Goal: Task Accomplishment & Management: Manage account settings

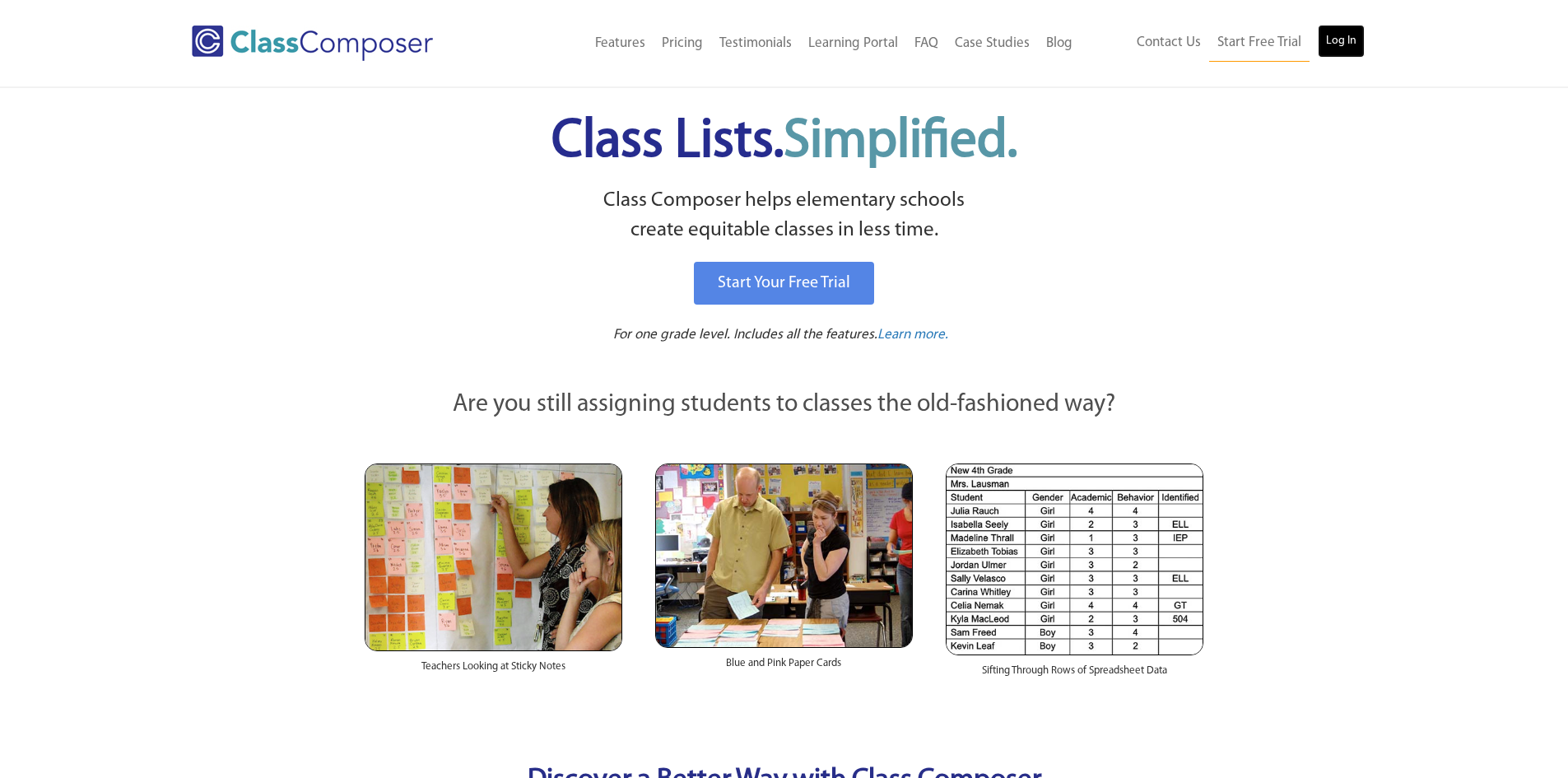
click at [1326, 49] on link "Log In" at bounding box center [1341, 41] width 47 height 33
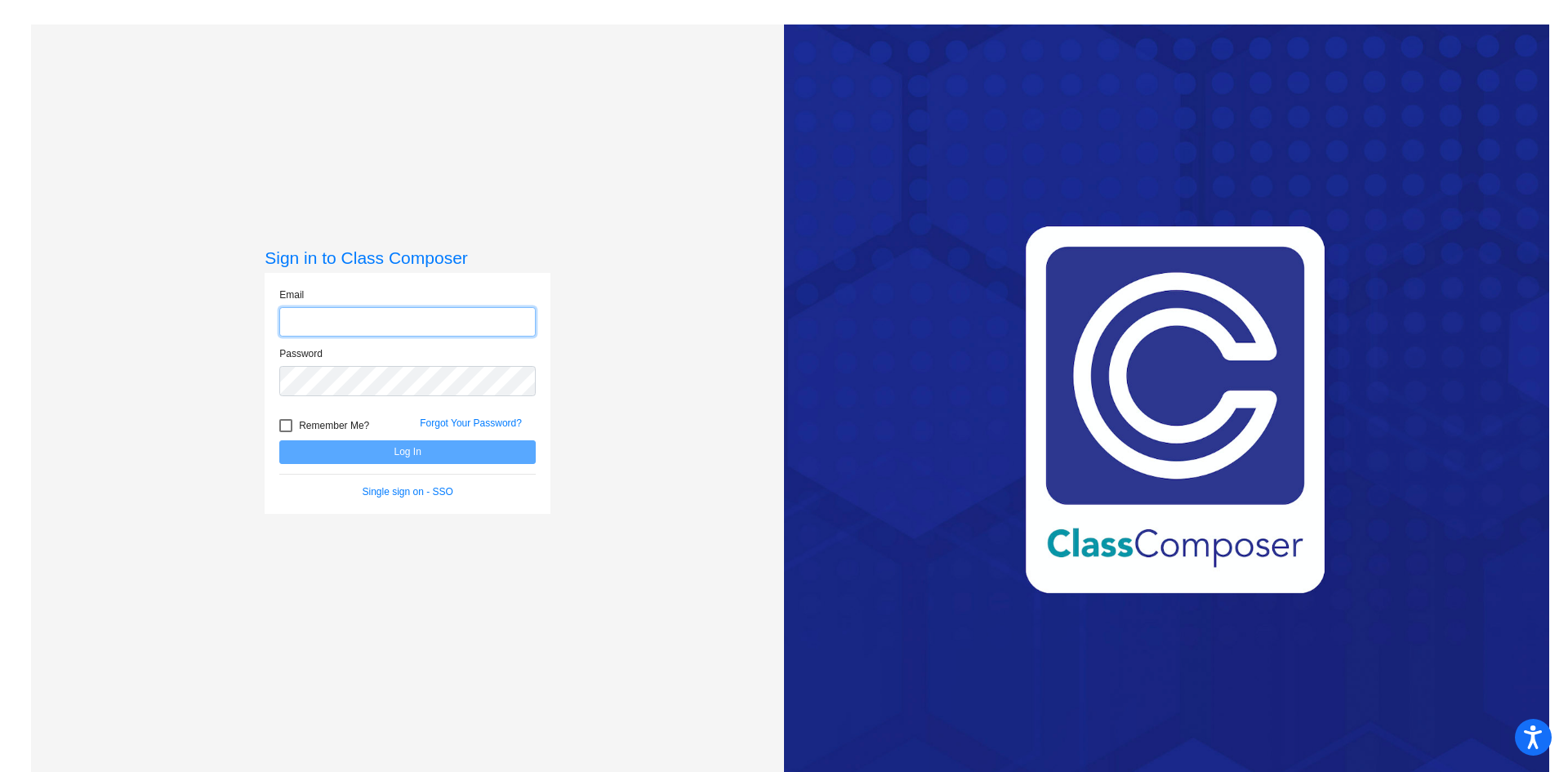
click at [309, 324] on input "email" at bounding box center [407, 322] width 256 height 30
type input "cseago@sintonisd.net"
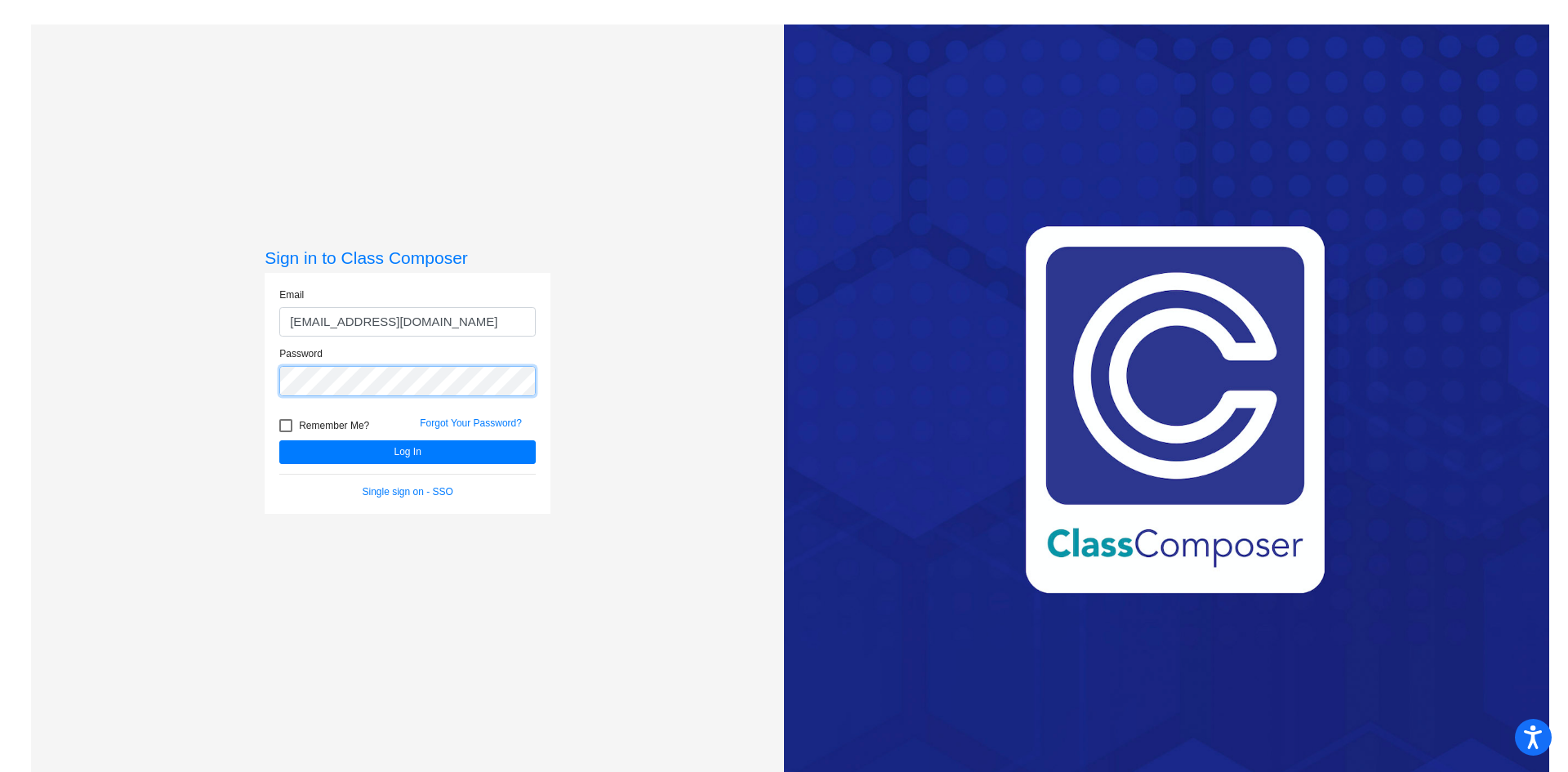
click at [279, 440] on button "Log In" at bounding box center [407, 451] width 256 height 24
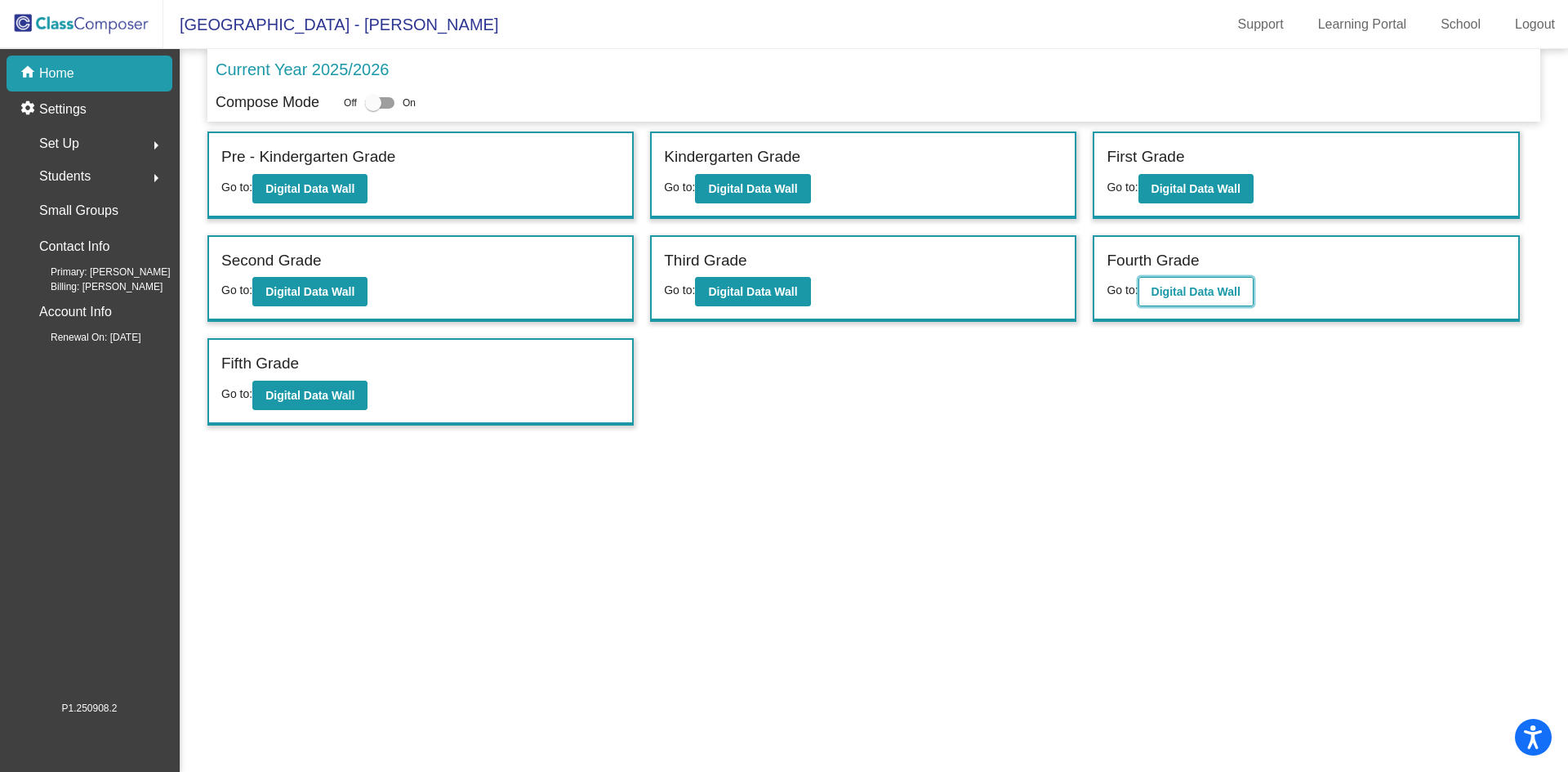
click at [1172, 296] on b "Digital Data Wall" at bounding box center [1195, 292] width 89 height 13
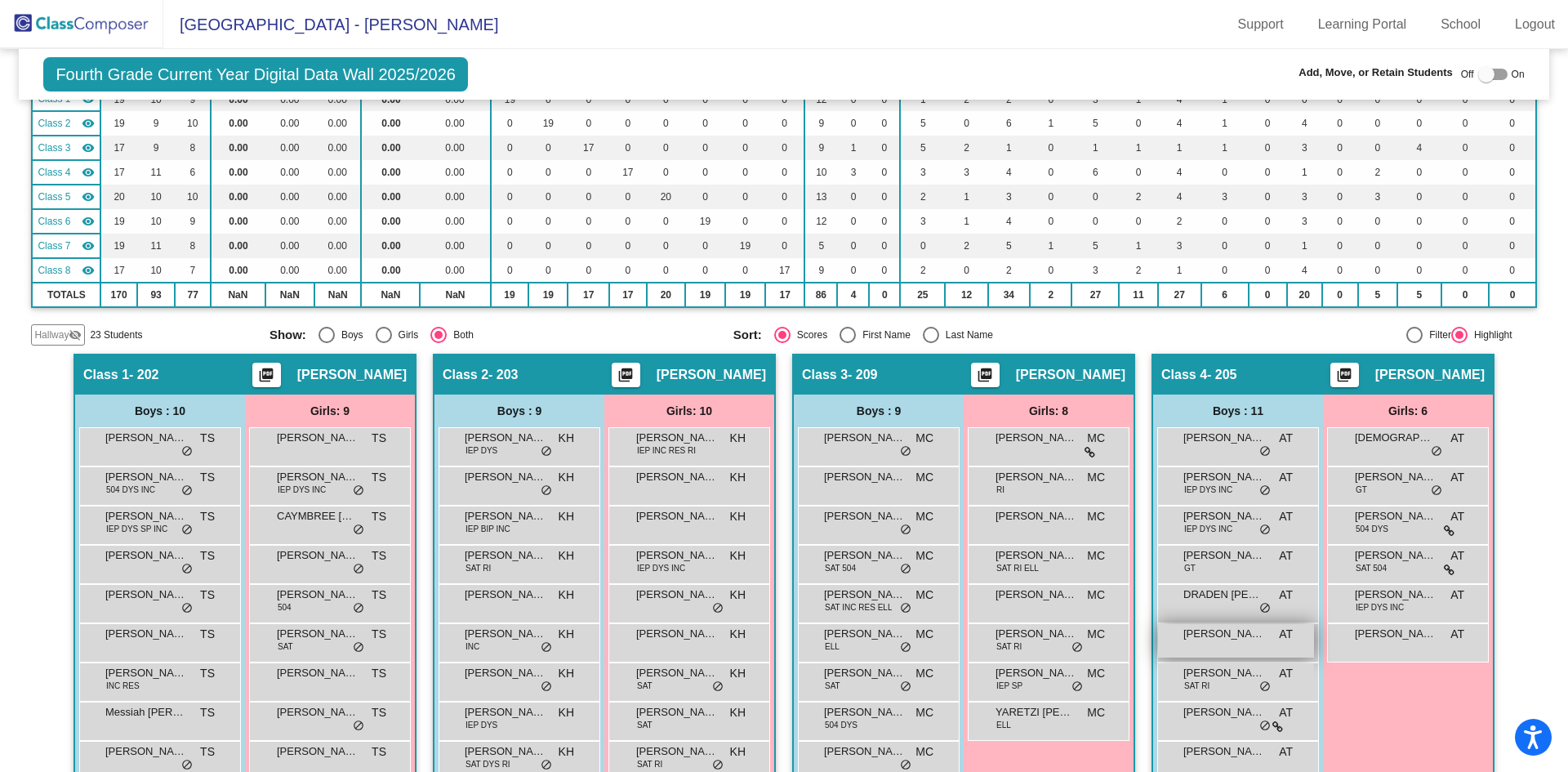
scroll to position [490, 0]
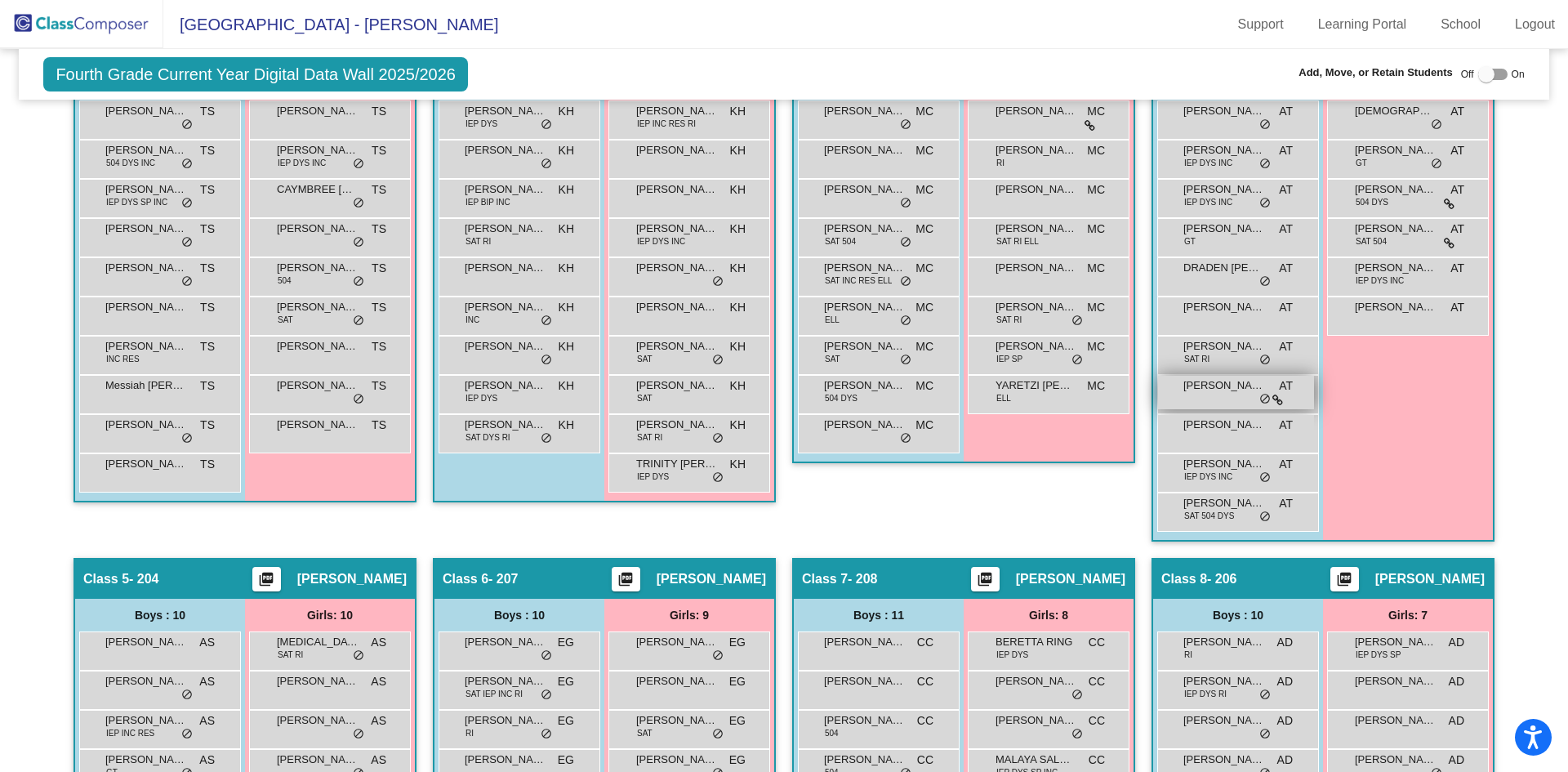
click at [1235, 385] on span "LIAM GARZA" at bounding box center [1224, 385] width 82 height 16
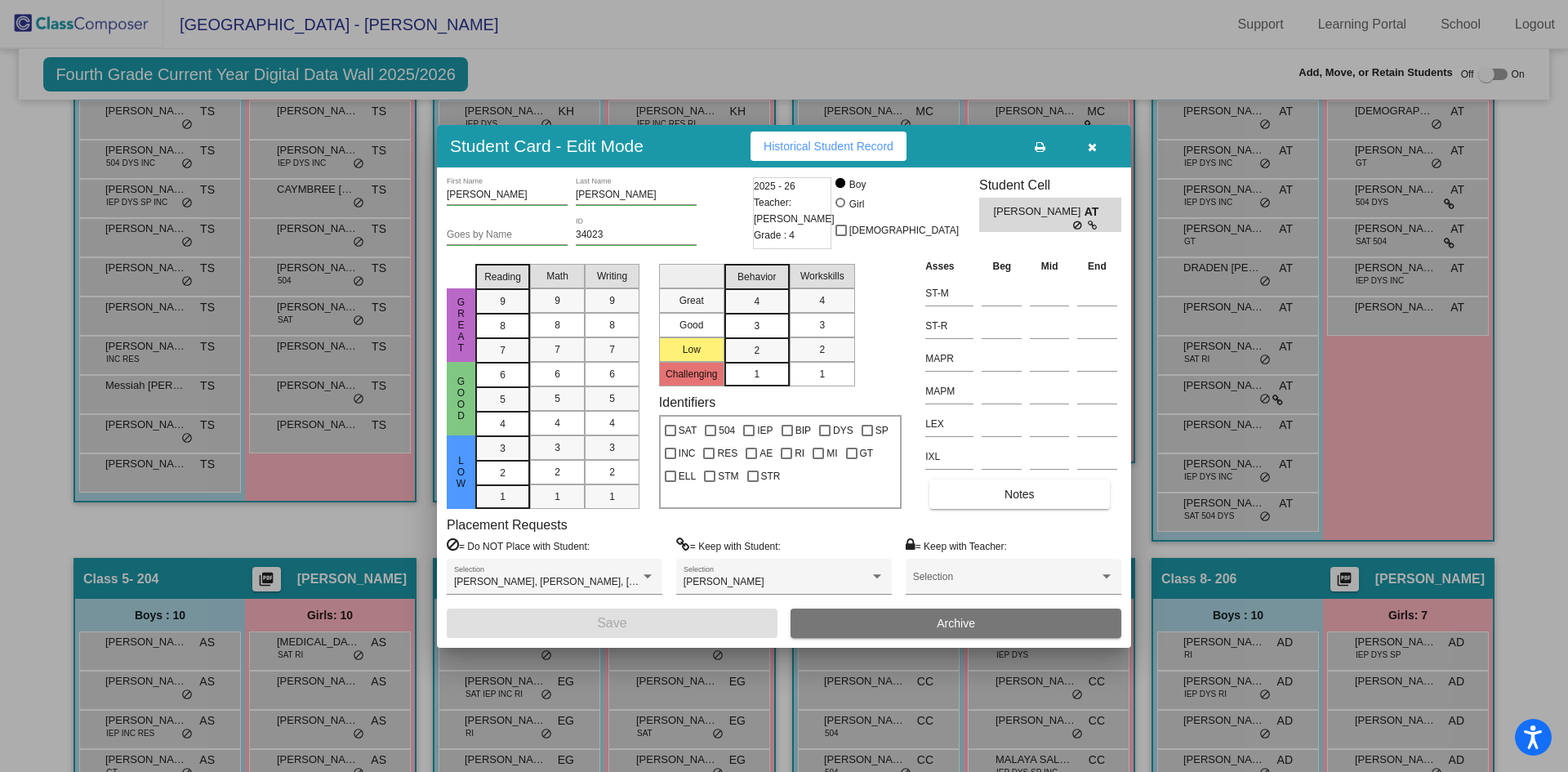
click at [1094, 156] on button "button" at bounding box center [1092, 146] width 52 height 30
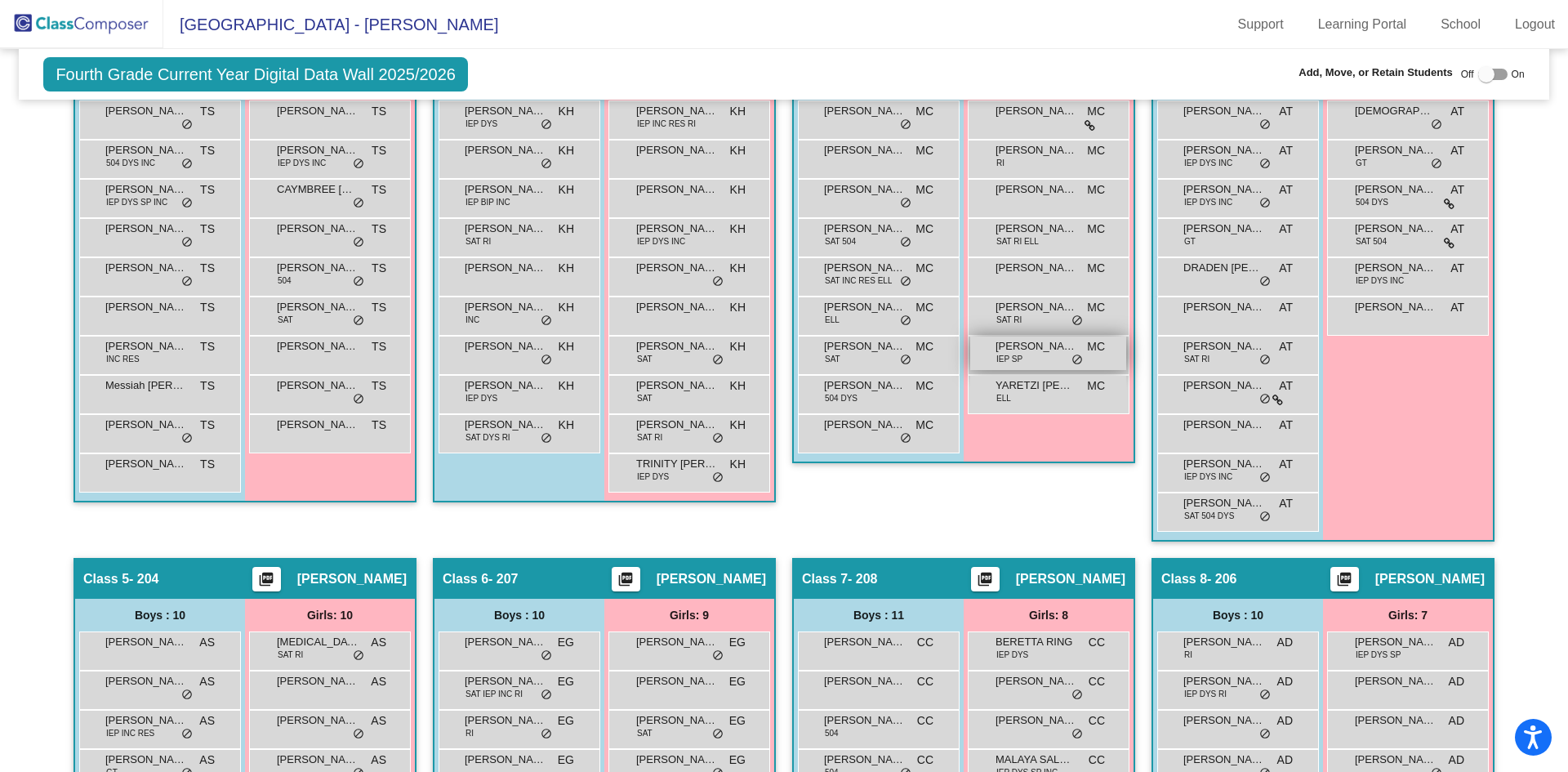
scroll to position [408, 0]
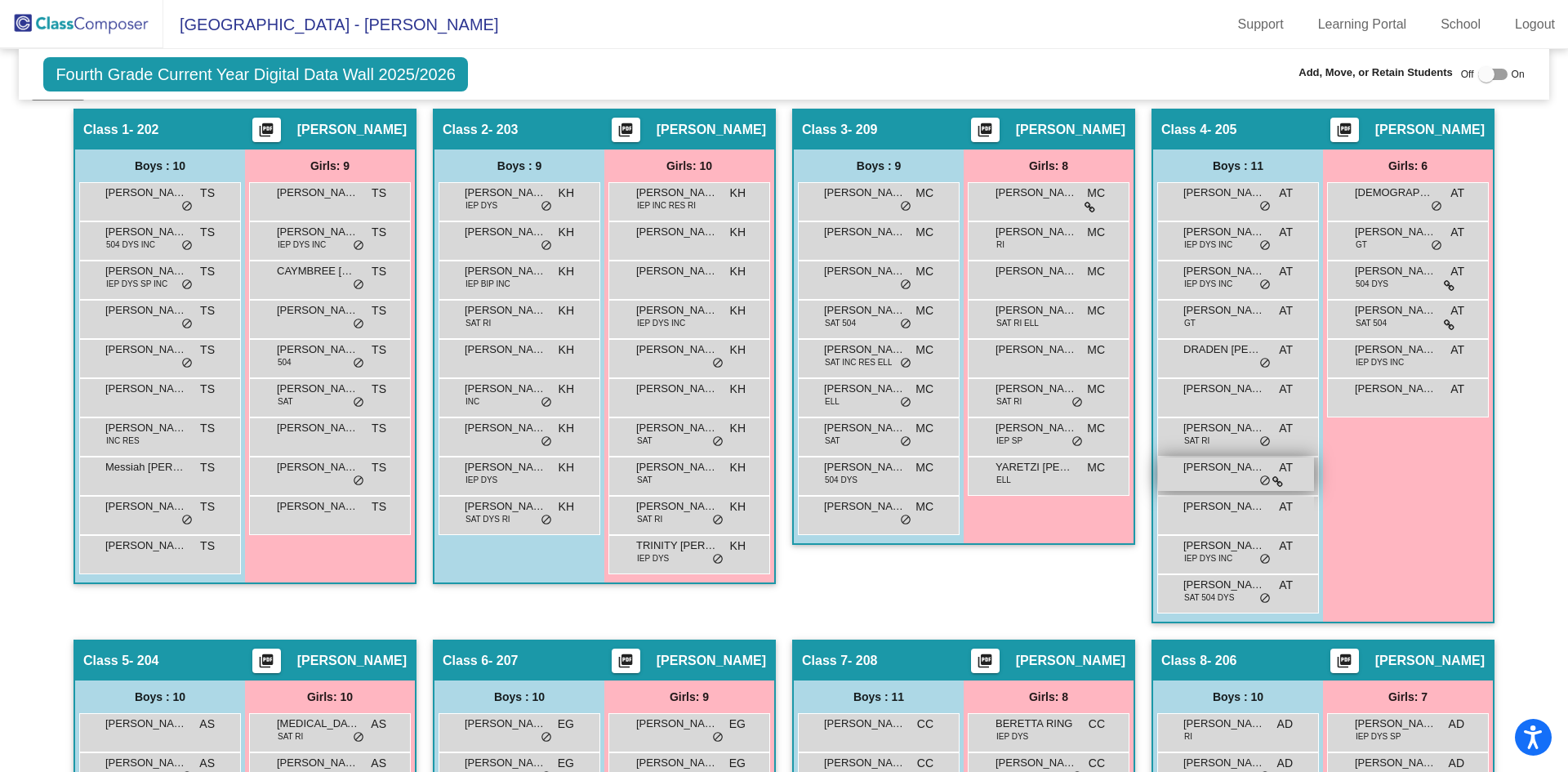
click at [1225, 478] on div "LIAM GARZA AT lock do_not_disturb_alt" at bounding box center [1236, 474] width 156 height 34
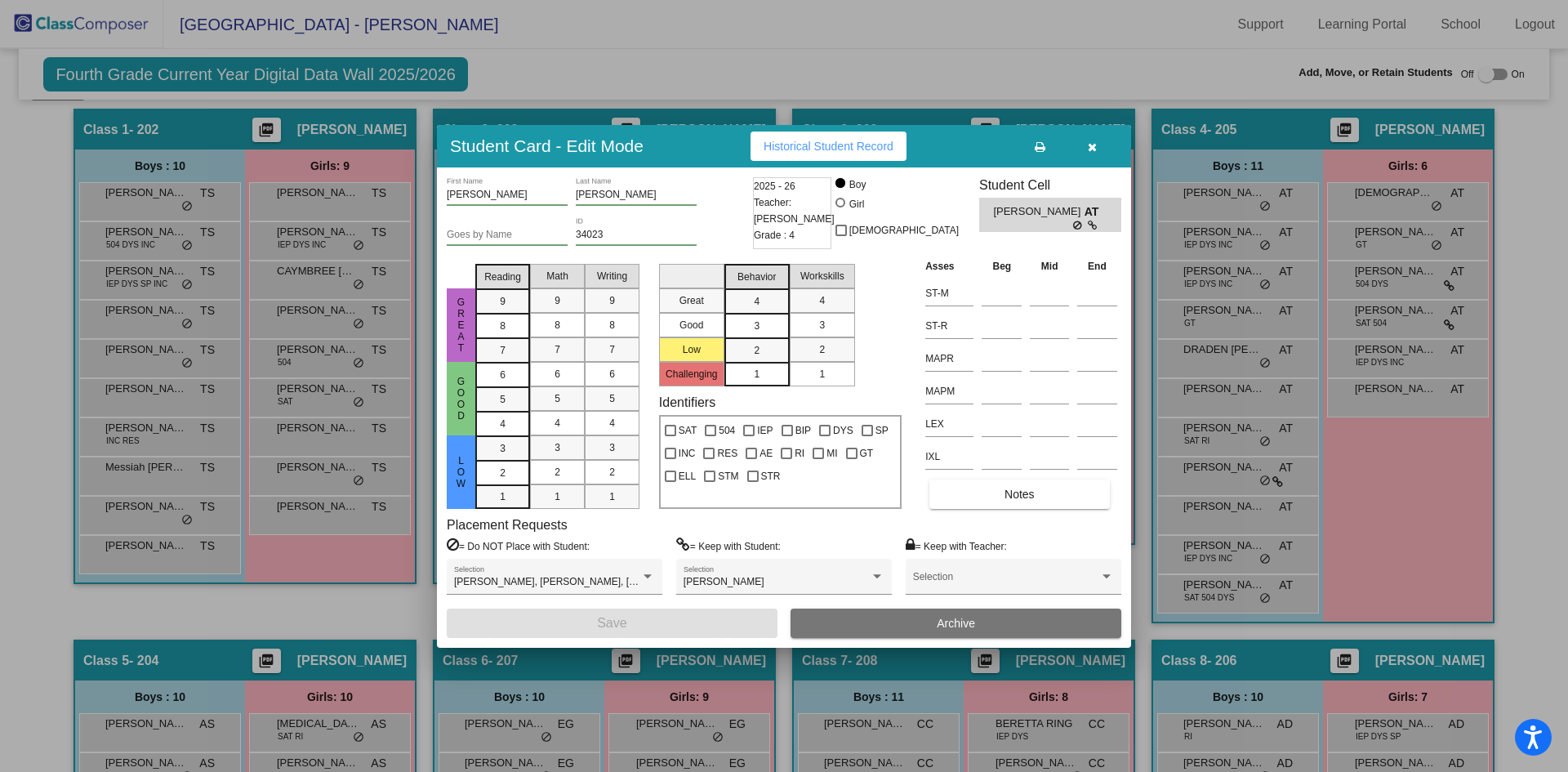
click at [1086, 142] on button "button" at bounding box center [1092, 146] width 52 height 30
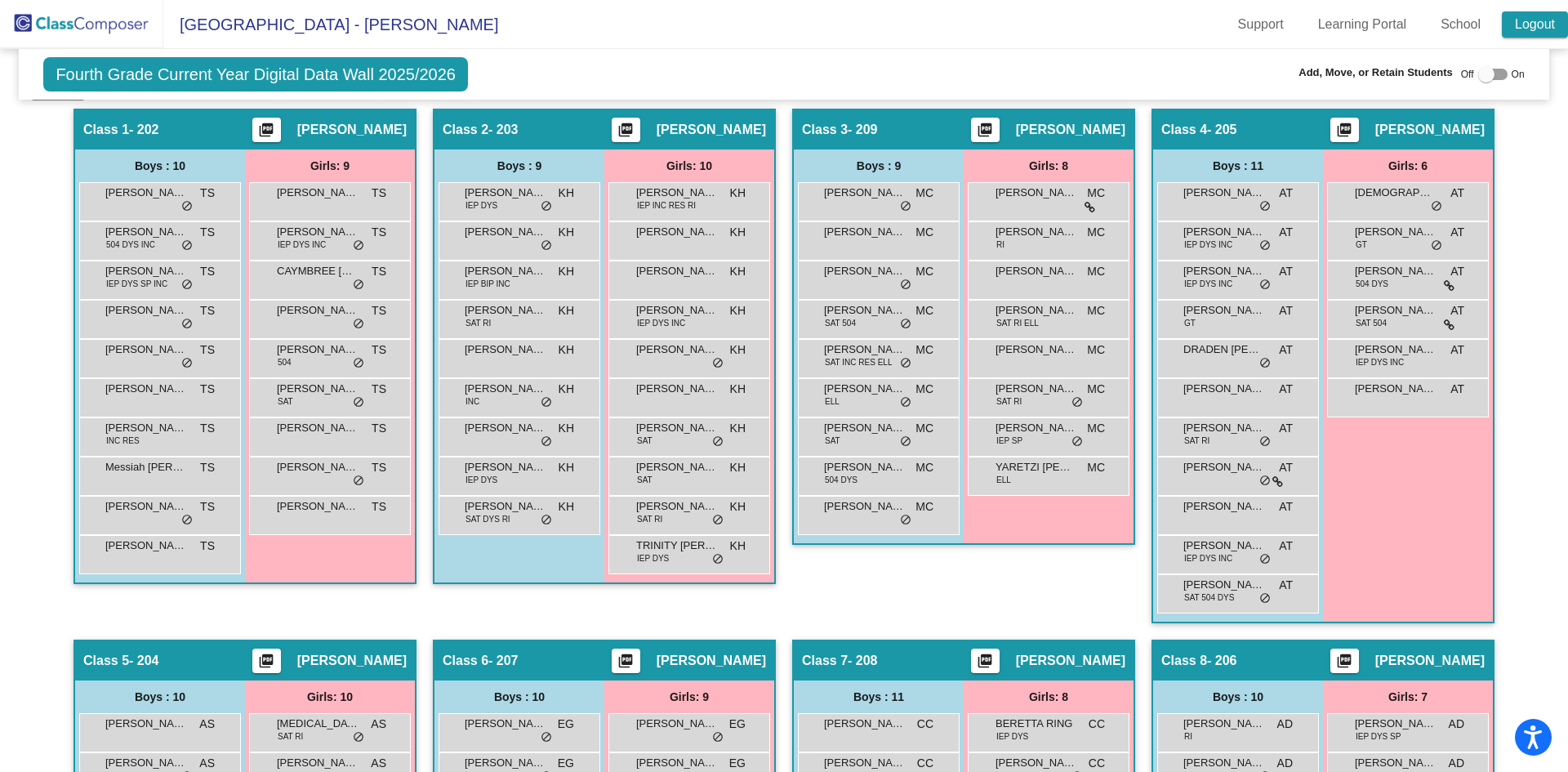
click at [1520, 31] on link "Logout" at bounding box center [1534, 24] width 66 height 26
